Goal: Communication & Community: Answer question/provide support

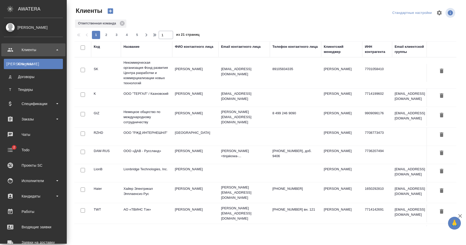
select select "RU"
click at [31, 136] on div "Чаты" at bounding box center [33, 135] width 59 height 8
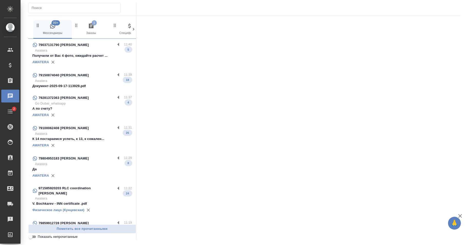
click at [78, 7] on input "text" at bounding box center [76, 7] width 89 height 7
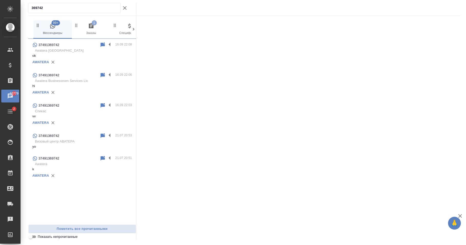
type input "369742"
click at [76, 51] on p "Awatera [GEOGRAPHIC_DATA]" at bounding box center [83, 50] width 97 height 5
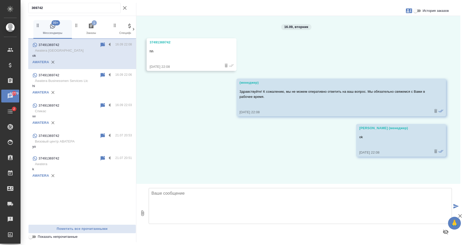
click at [187, 198] on textarea at bounding box center [300, 206] width 303 height 36
type textarea "yo"
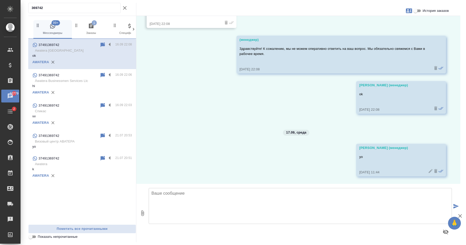
scroll to position [43, 0]
click at [428, 171] on icon at bounding box center [430, 171] width 4 height 4
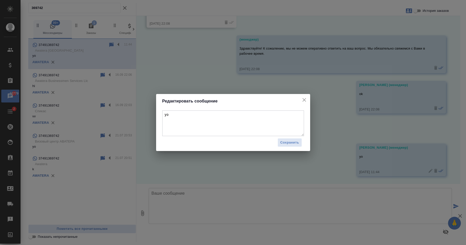
click at [196, 115] on textarea "yo" at bounding box center [233, 123] width 142 height 26
type textarea "[PERSON_NAME]"
click at [280, 140] on button "Сохранить" at bounding box center [289, 142] width 24 height 9
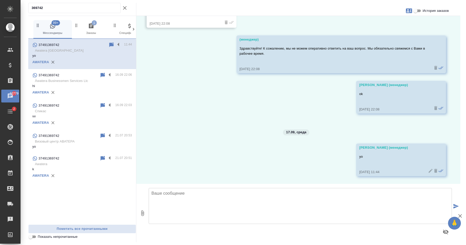
click at [233, 155] on div "16.09, [DATE] 37491369742 hh [DATE] 22:08 (менеджер) Здравствуйте! К сожалению,…" at bounding box center [298, 100] width 324 height 168
click at [82, 84] on p "hi" at bounding box center [82, 85] width 100 height 5
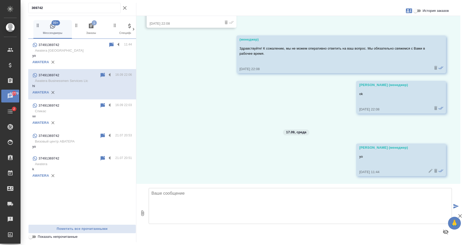
scroll to position [34, 0]
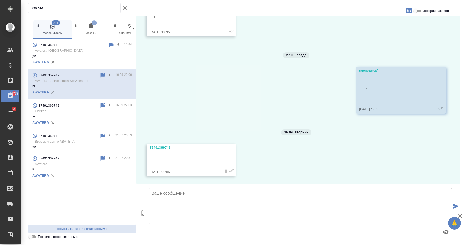
click at [252, 197] on textarea at bounding box center [300, 206] width 303 height 36
type textarea "br"
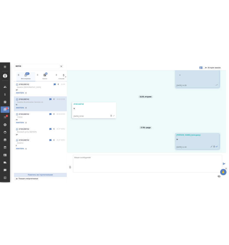
scroll to position [97, 0]
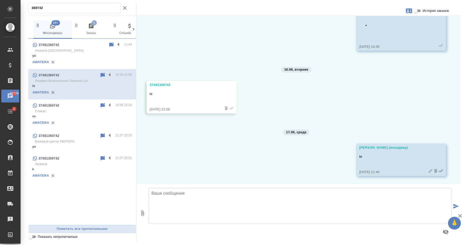
click at [428, 172] on icon at bounding box center [430, 171] width 4 height 4
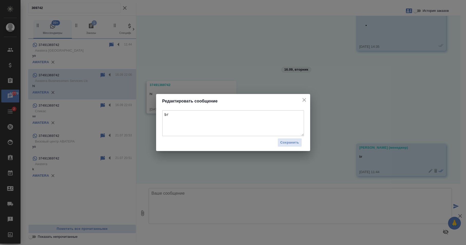
drag, startPoint x: 206, startPoint y: 132, endPoint x: 208, endPoint y: 127, distance: 4.5
click at [206, 132] on textarea "br" at bounding box center [233, 123] width 142 height 26
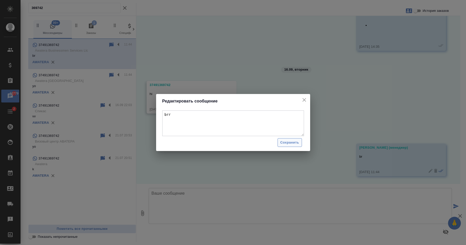
type textarea "brr"
click at [293, 141] on span "Сохранить" at bounding box center [289, 143] width 19 height 6
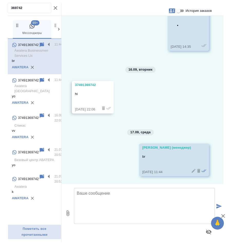
click at [191, 171] on icon at bounding box center [193, 170] width 5 height 5
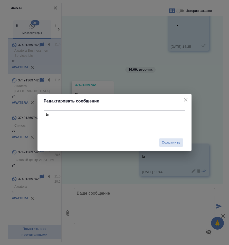
click at [104, 115] on textarea "br" at bounding box center [115, 123] width 142 height 26
type textarea "brr"
click at [170, 143] on span "Сохранить" at bounding box center [171, 143] width 19 height 6
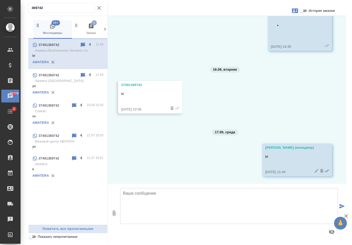
click at [69, 146] on p "yo" at bounding box center [67, 146] width 71 height 5
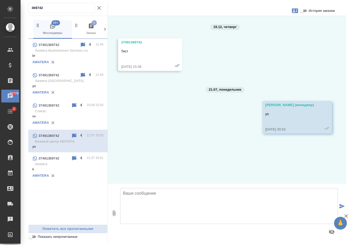
scroll to position [0, 0]
click at [237, 205] on textarea at bounding box center [229, 206] width 218 height 36
type textarea "pp"
click at [343, 205] on icon "submit" at bounding box center [341, 206] width 5 height 5
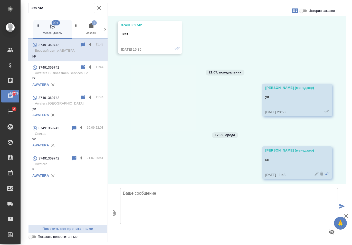
scroll to position [20, 0]
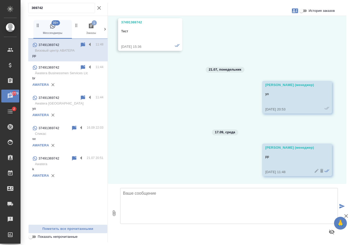
click at [314, 170] on icon at bounding box center [316, 170] width 5 height 5
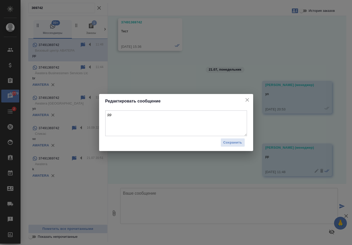
click at [121, 116] on textarea "pp" at bounding box center [176, 123] width 142 height 26
type textarea "pps"
click at [241, 142] on span "Сохранить" at bounding box center [232, 143] width 19 height 6
